Goal: Complete application form: Complete application form

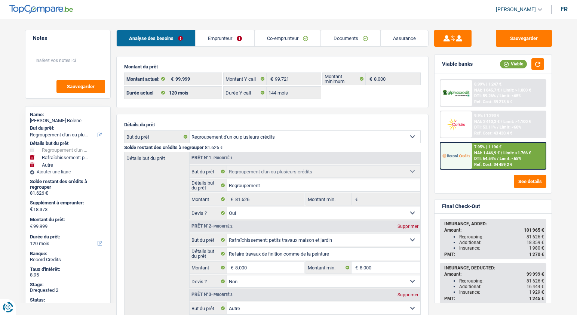
select select "refinancing"
select select "houseOrGarden"
select select "other"
select select "120"
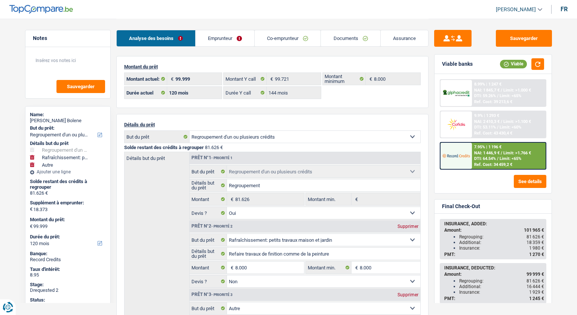
select select "120"
select select "144"
select select "refinancing"
select select "yes"
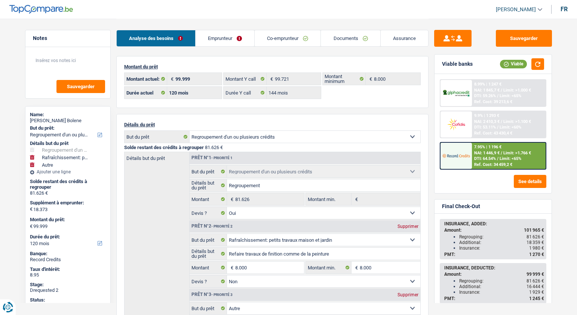
select select "houseOrGarden"
select select "false"
select select "other"
select select "120"
select select "32"
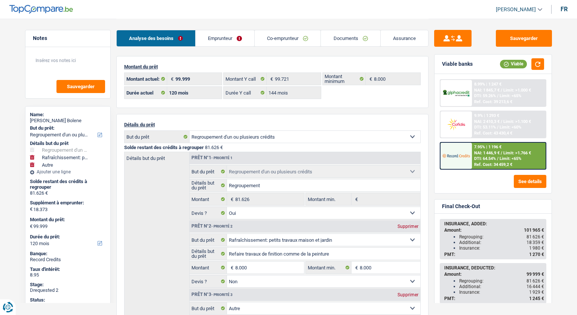
select select "married"
click at [230, 39] on link "Emprunteur" at bounding box center [225, 38] width 59 height 16
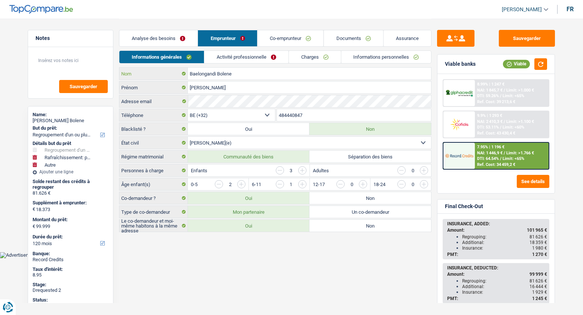
click at [224, 74] on input "Baelongandi Bolene" at bounding box center [309, 74] width 243 height 12
click at [376, 0] on header "[PERSON_NAME] Se déconnecter fr" at bounding box center [291, 9] width 583 height 19
click at [395, 45] on link "Assurance" at bounding box center [407, 38] width 48 height 16
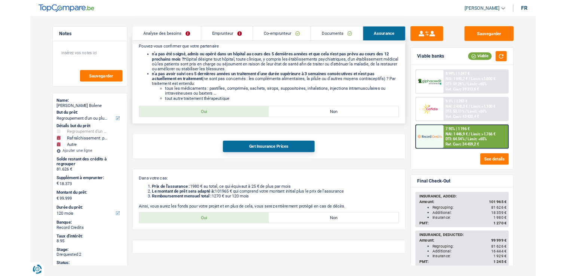
scroll to position [591, 0]
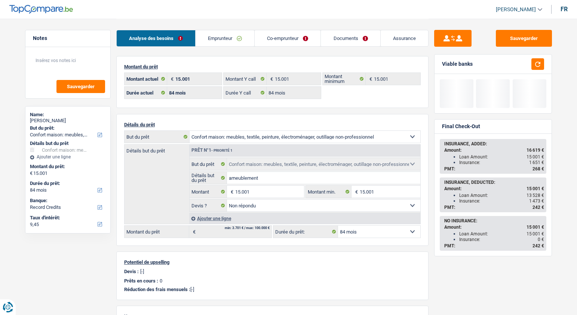
select select "household"
select select "84"
select select "record credits"
click at [398, 43] on link "Assurance" at bounding box center [405, 38] width 48 height 16
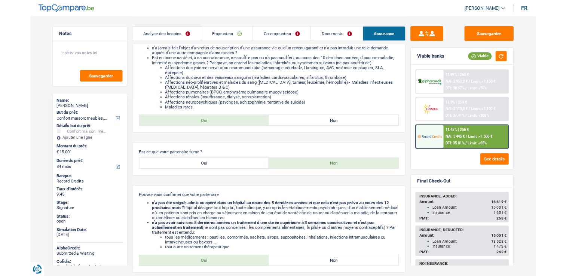
scroll to position [412, 0]
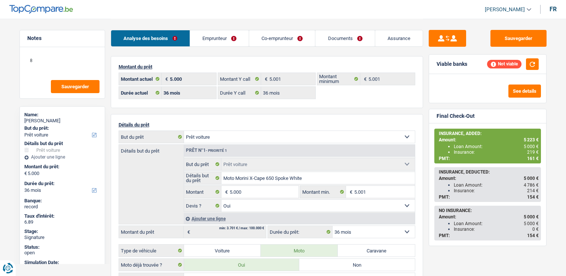
select select "car"
select select "36"
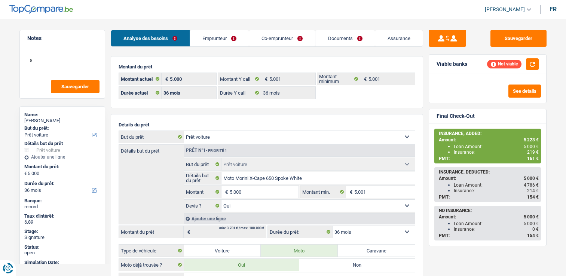
select select "car"
select select "yes"
select select "36"
select select "32"
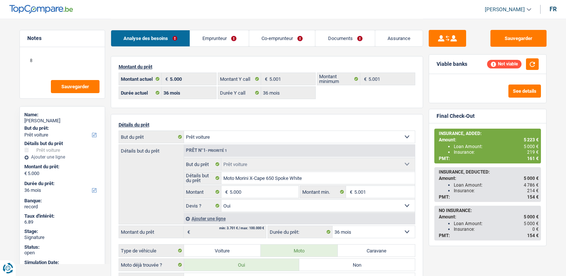
select select "married"
click at [214, 34] on link "Emprunteur" at bounding box center [219, 38] width 59 height 16
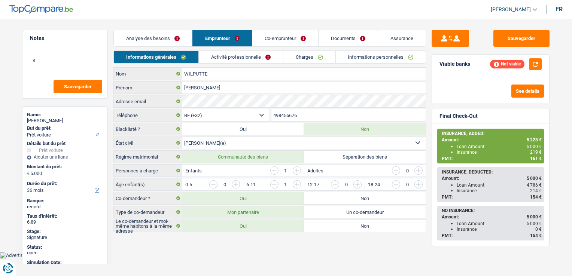
click at [281, 2] on header "[PERSON_NAME] Se déconnecter fr" at bounding box center [286, 9] width 572 height 19
